Goal: Task Accomplishment & Management: Use online tool/utility

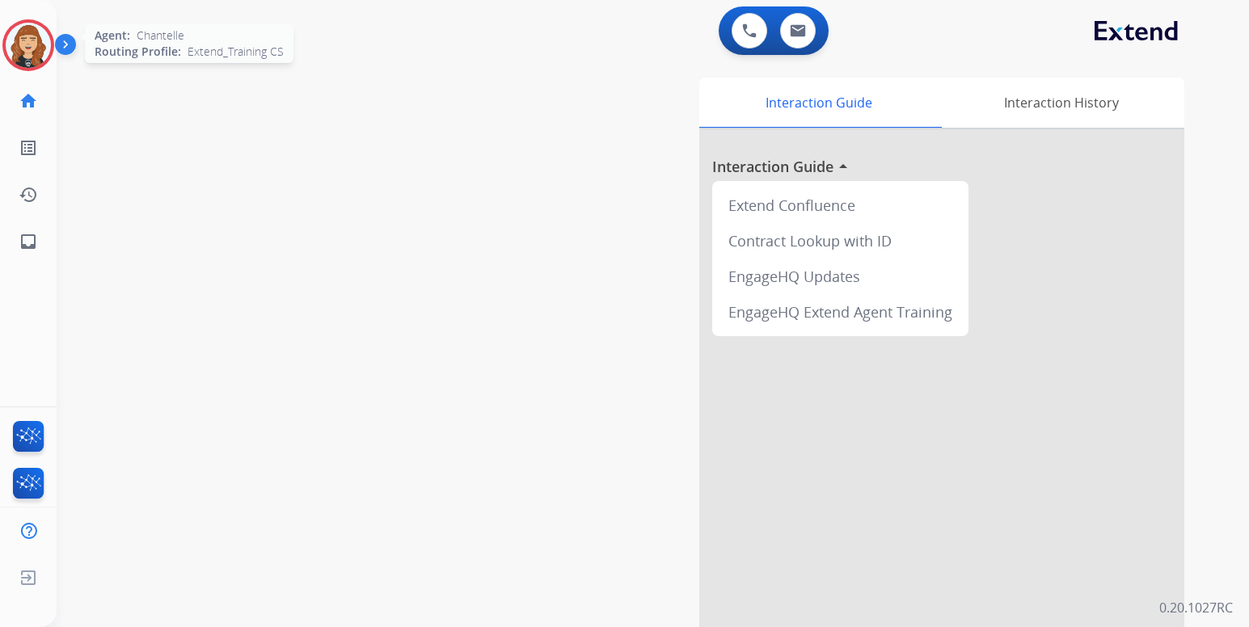
click at [26, 46] on img at bounding box center [28, 45] width 45 height 45
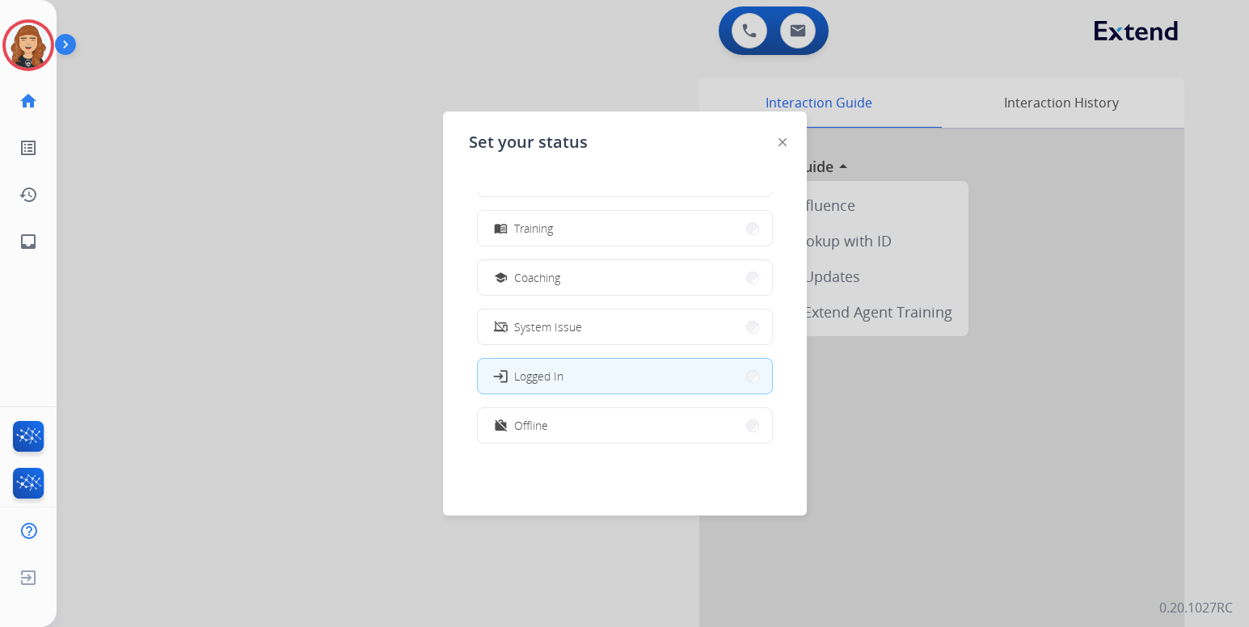
scroll to position [243, 0]
click at [543, 280] on span "Coaching" at bounding box center [537, 276] width 46 height 17
